Goal: Task Accomplishment & Management: Manage account settings

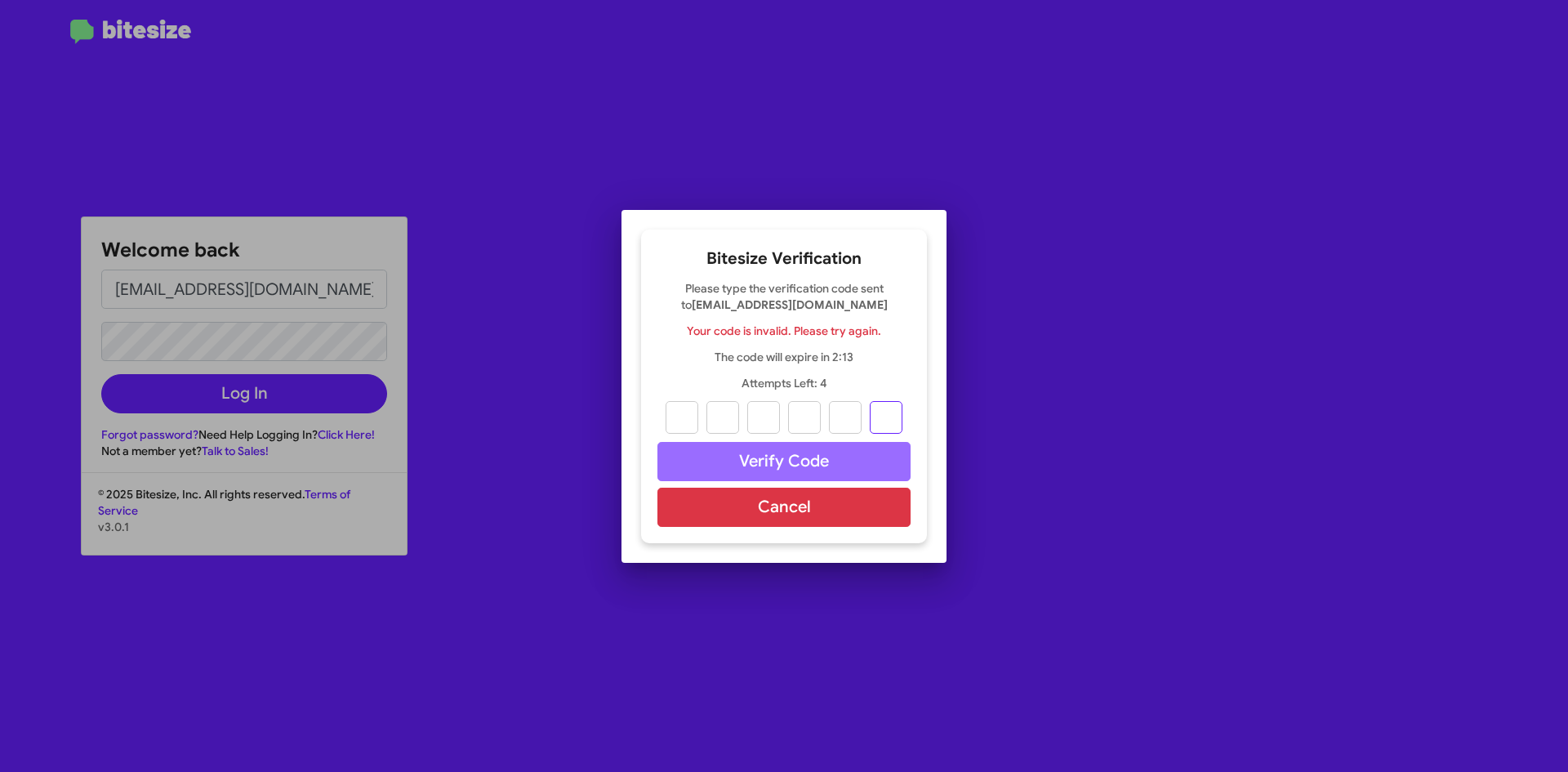
paste input "5"
type input "0"
type input "5"
type input "6"
type input "0"
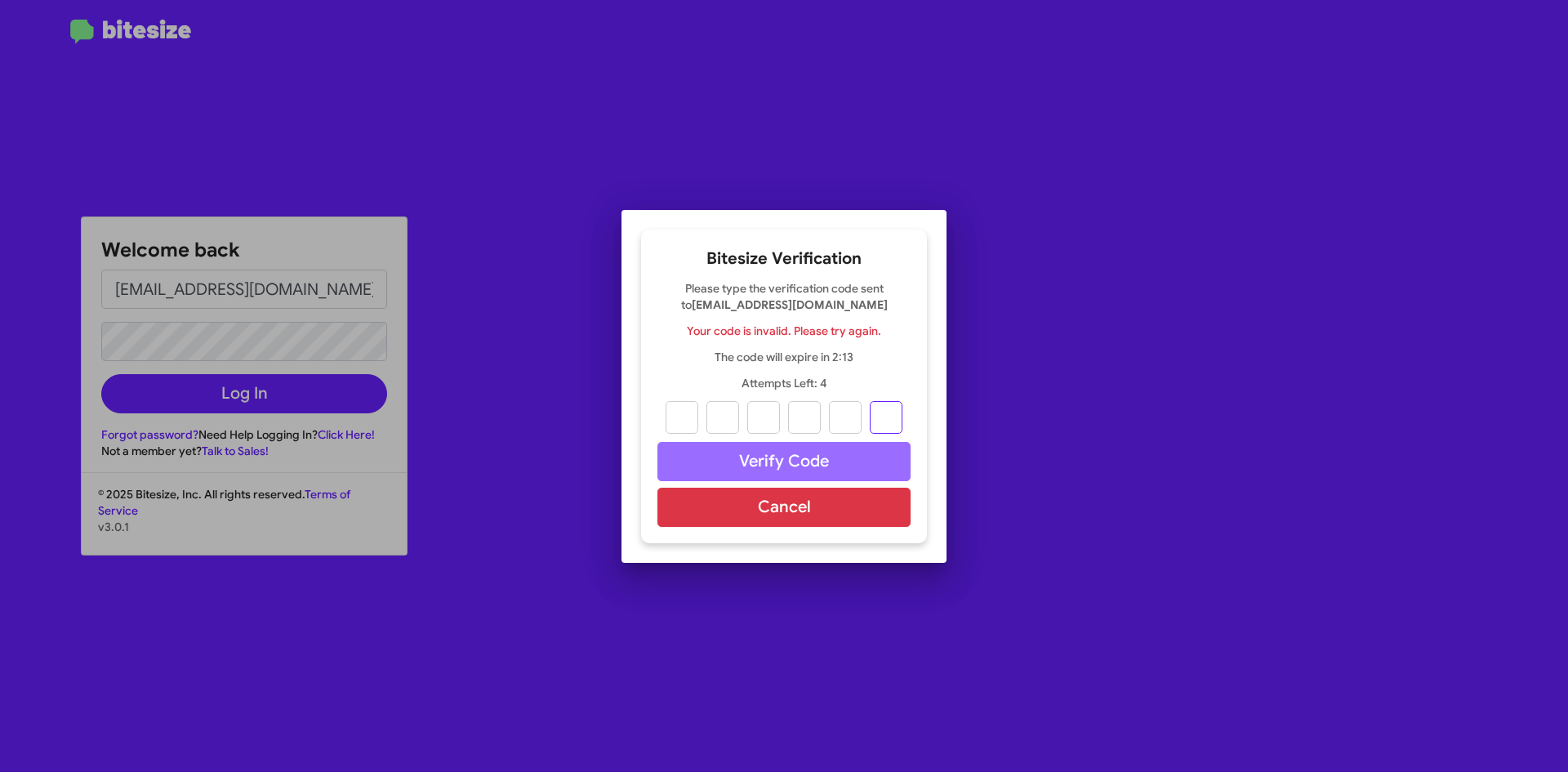
type input "0"
type input "5"
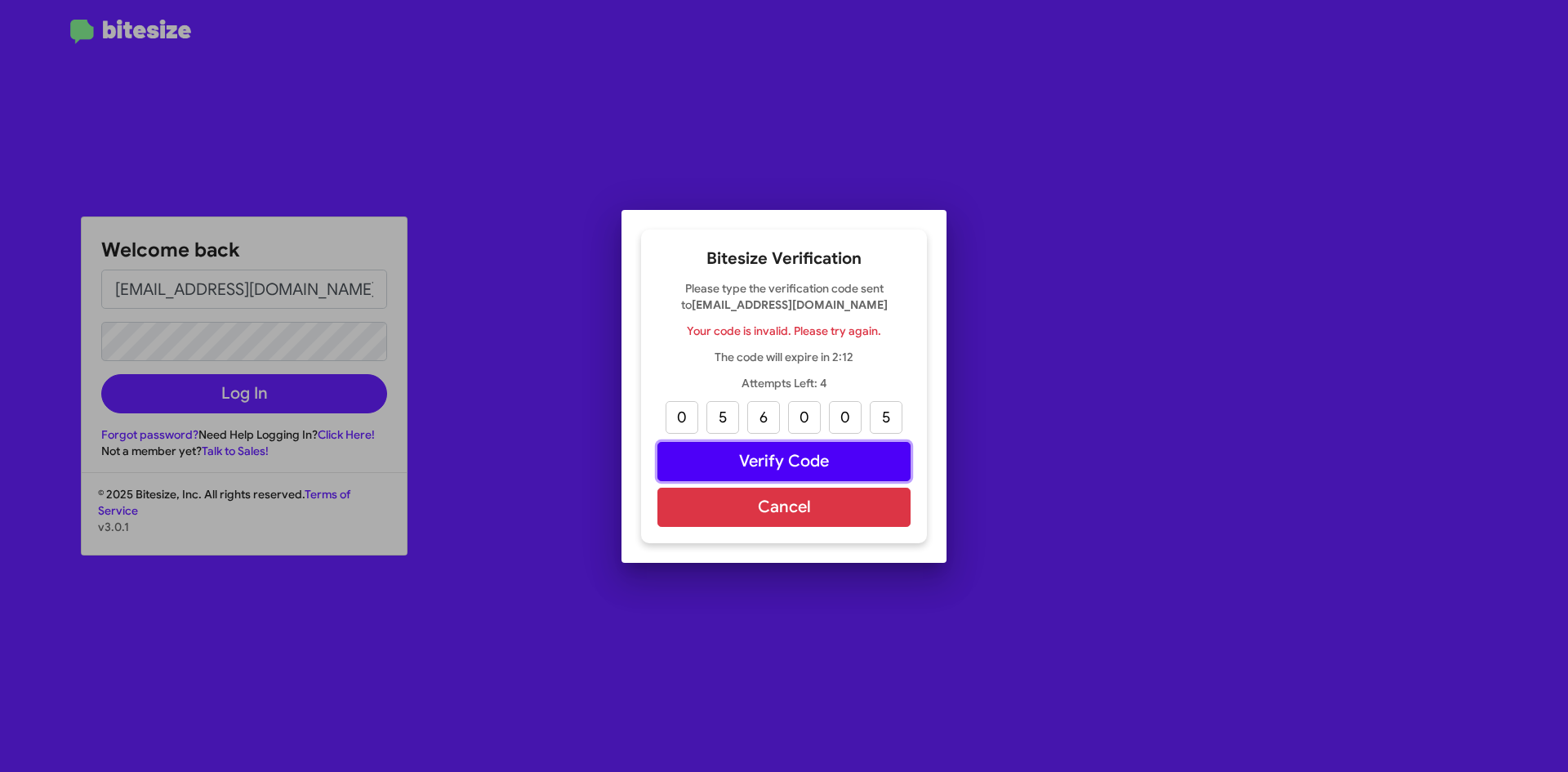
click at [784, 468] on button "Verify Code" at bounding box center [784, 461] width 253 height 39
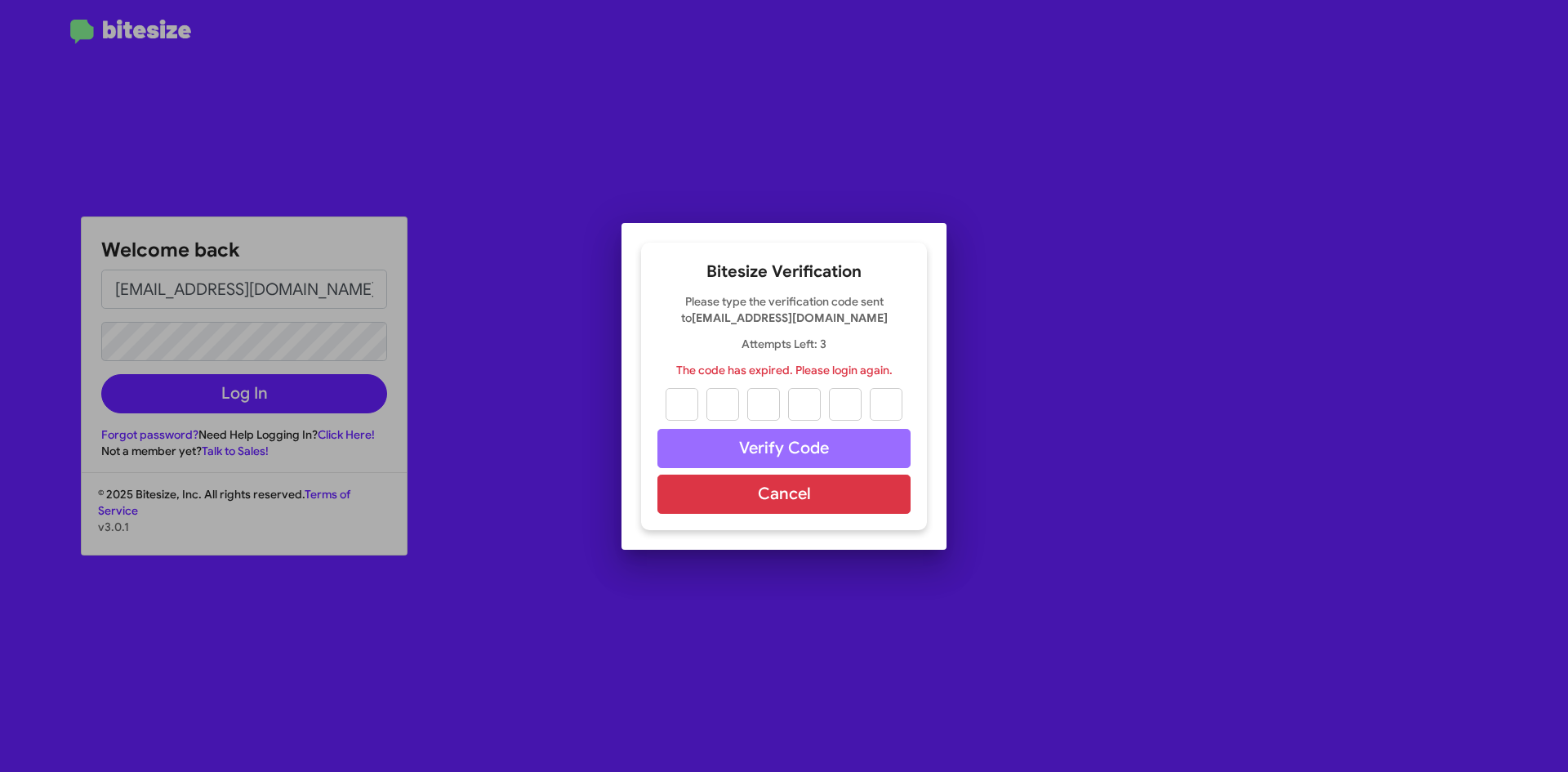
click at [786, 274] on h2 "Bitesize Verification" at bounding box center [784, 271] width 253 height 26
click at [800, 471] on div "Bitesize Verification Please type the verification code sent to [EMAIL_ADDRESS]…" at bounding box center [784, 386] width 285 height 287
click at [828, 487] on button "Cancel" at bounding box center [784, 495] width 253 height 39
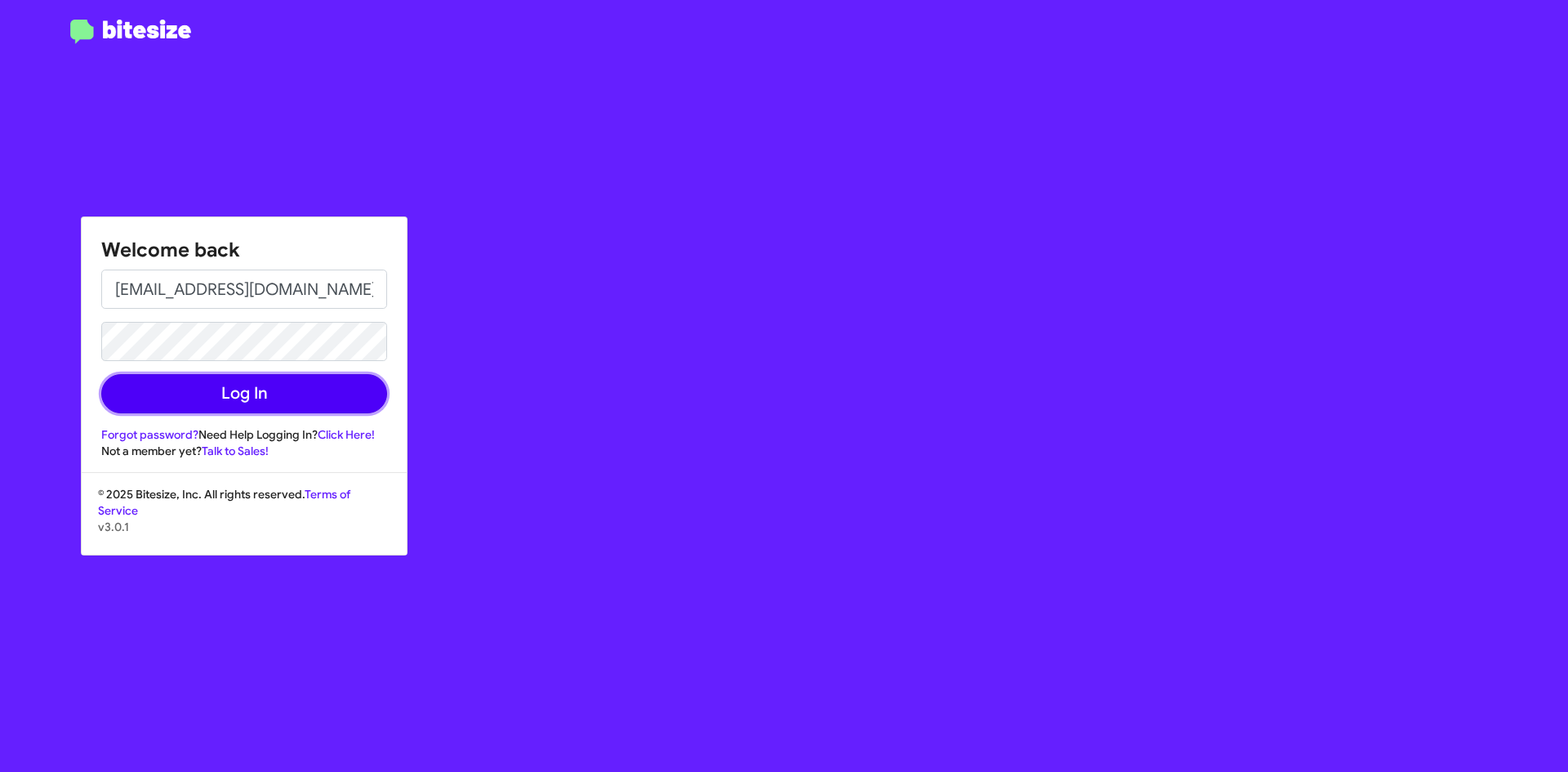
click at [276, 390] on button "Log In" at bounding box center [244, 394] width 285 height 39
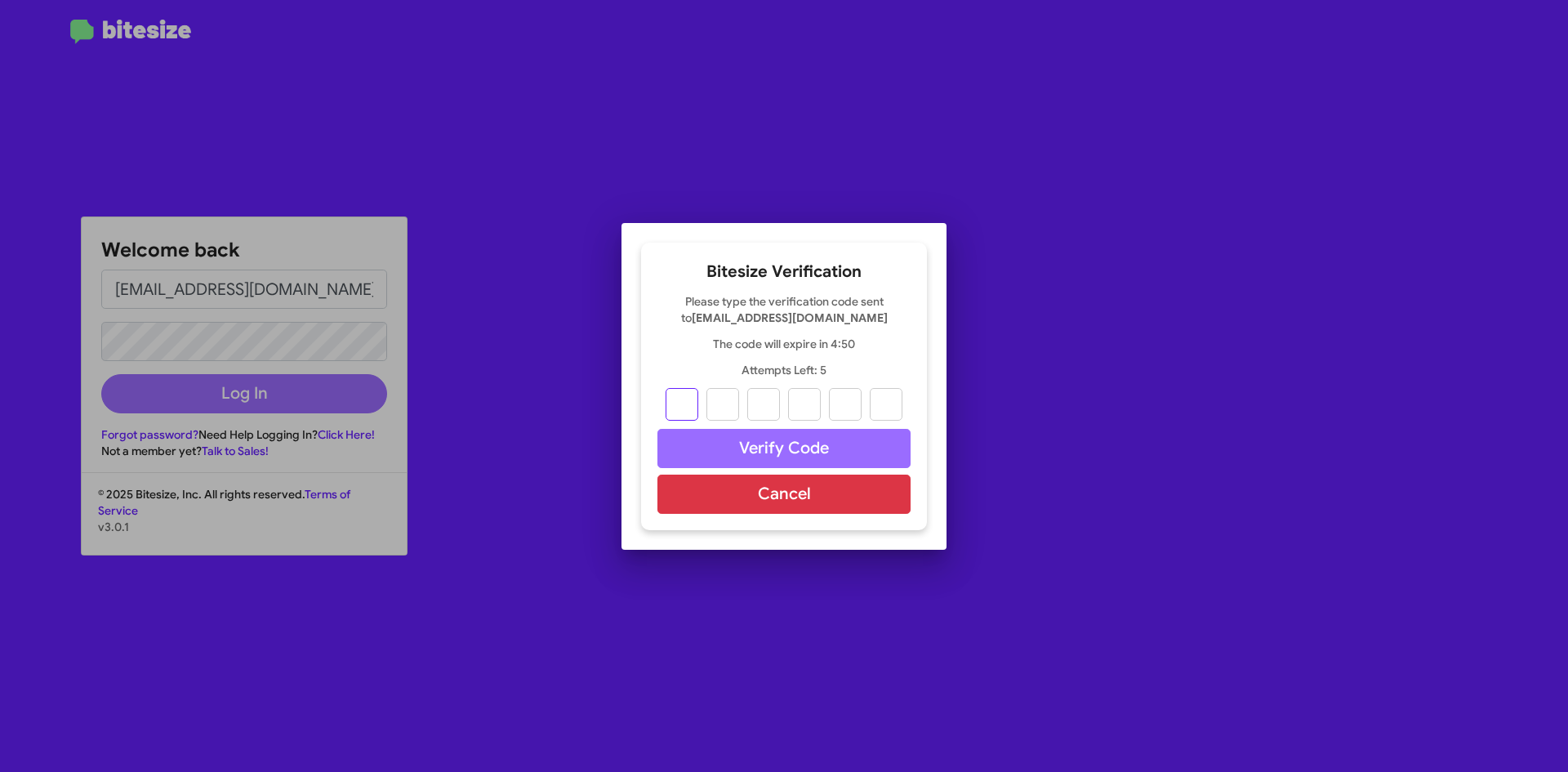
type input "0"
type input "8"
type input "7"
type input "9"
type input "6"
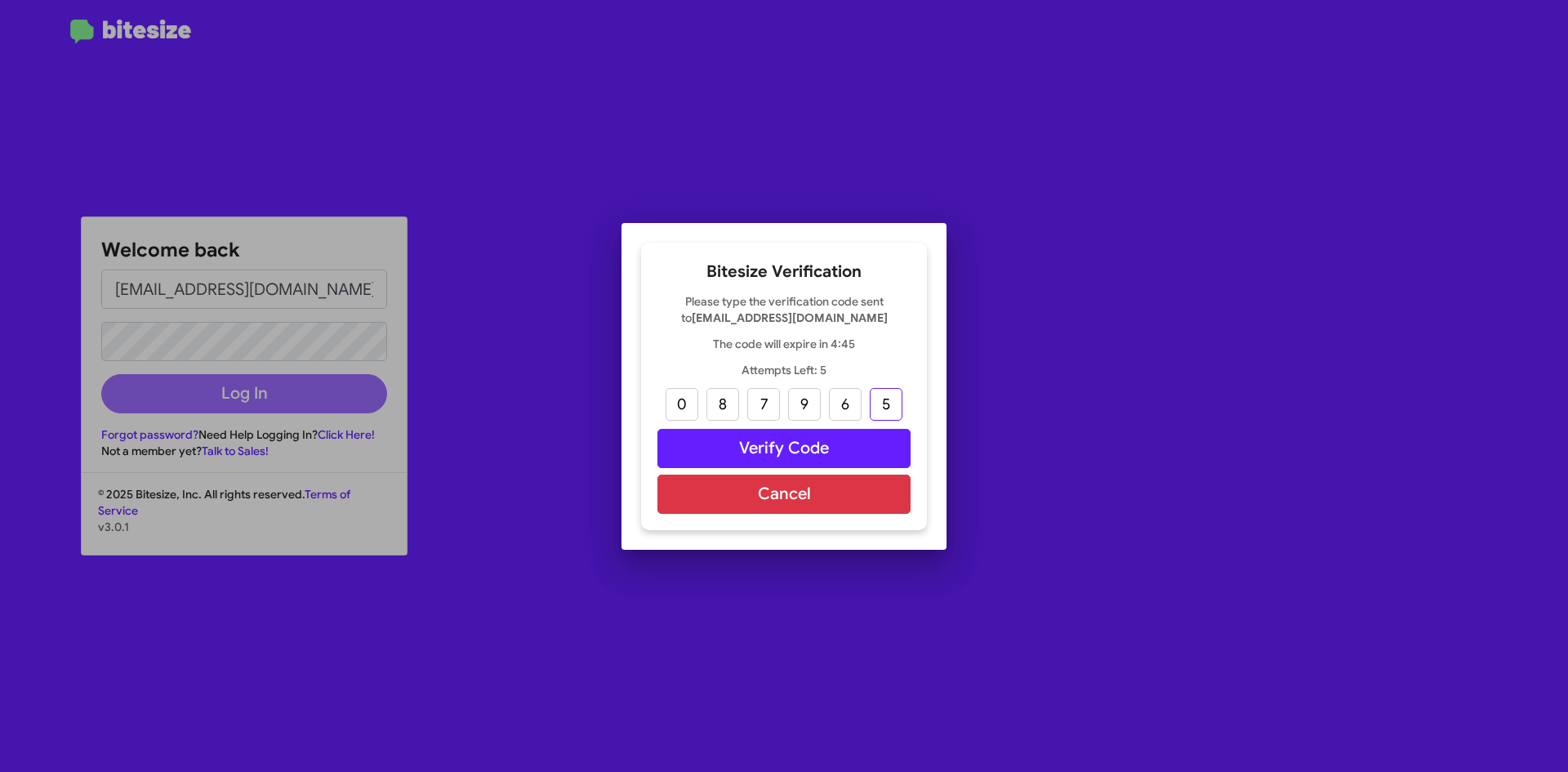
type input "5"
click at [863, 439] on button "Verify Code" at bounding box center [784, 449] width 253 height 39
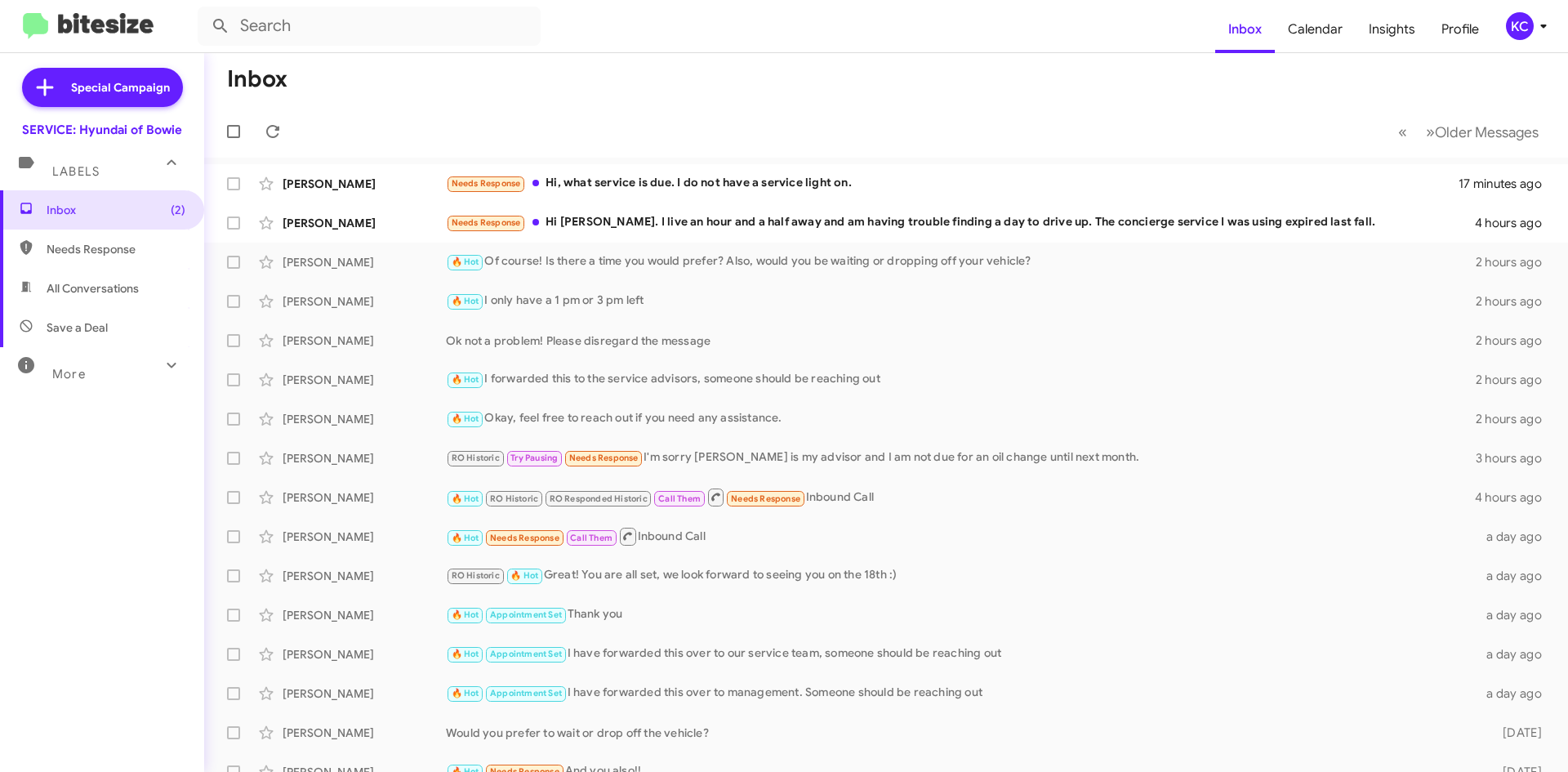
click at [943, 70] on mat-toolbar-row "Inbox" at bounding box center [886, 79] width 1364 height 52
